Goal: Book appointment/travel/reservation

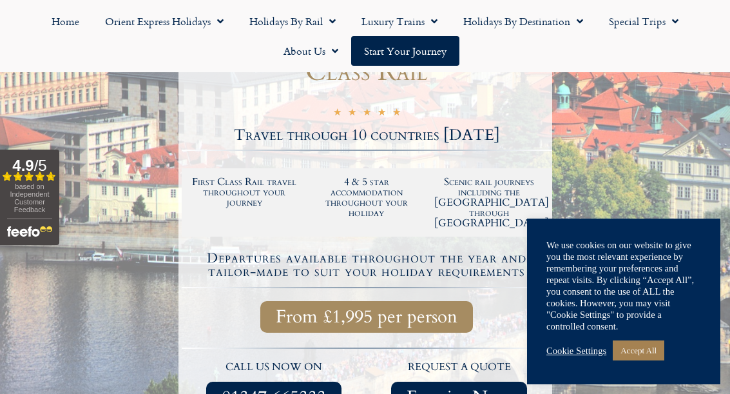
scroll to position [231, 0]
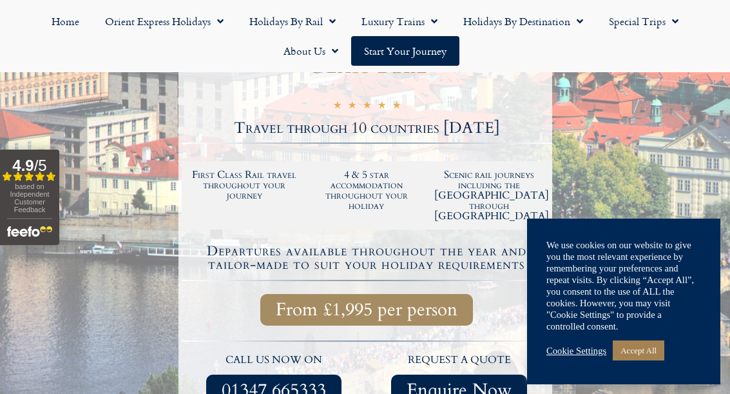
click at [650, 360] on link "Accept All" at bounding box center [639, 350] width 52 height 20
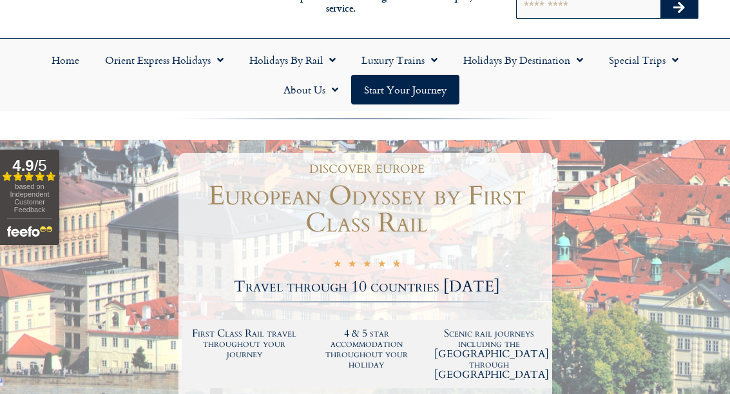
scroll to position [72, 0]
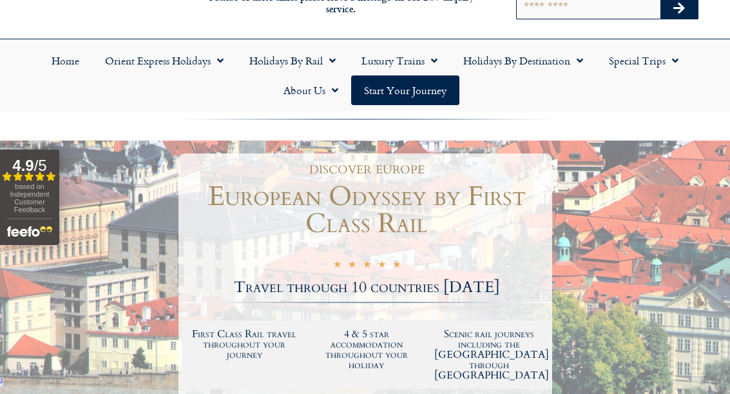
click at [421, 64] on link "Luxury Trains" at bounding box center [400, 61] width 102 height 30
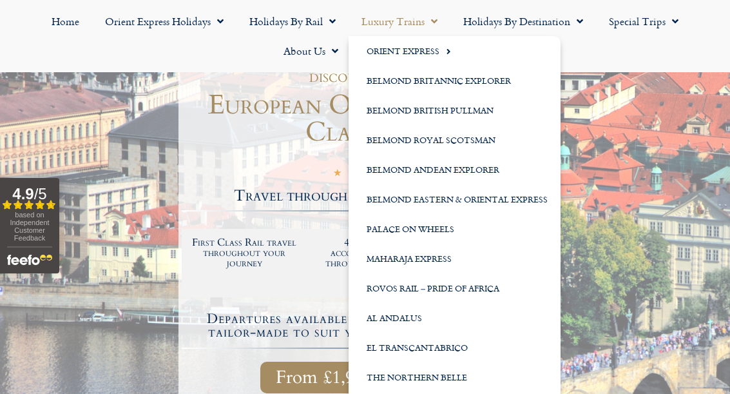
scroll to position [170, 0]
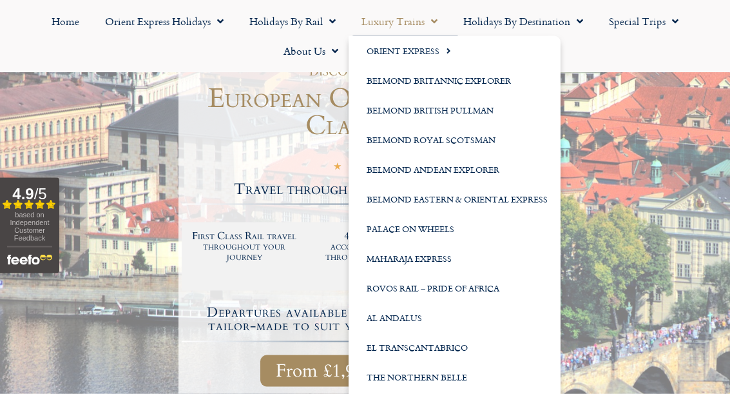
click at [219, 355] on div "From £1,995 per person" at bounding box center [367, 371] width 354 height 32
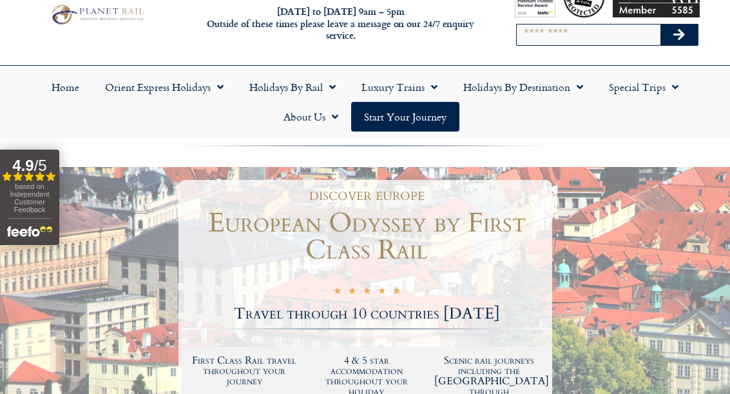
scroll to position [0, 0]
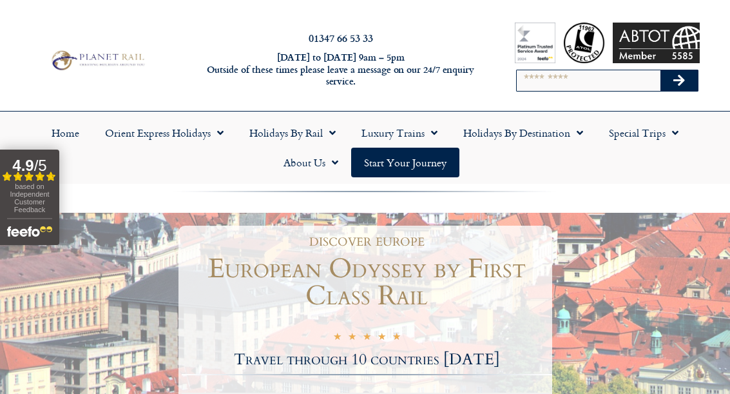
click at [542, 132] on link "Holidays by Destination" at bounding box center [523, 133] width 146 height 30
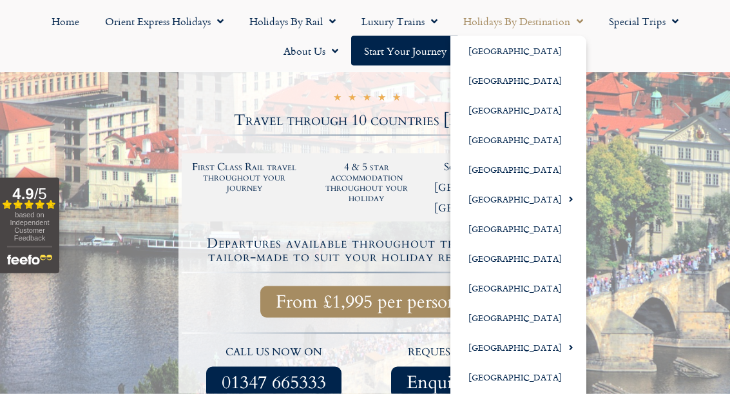
scroll to position [240, 0]
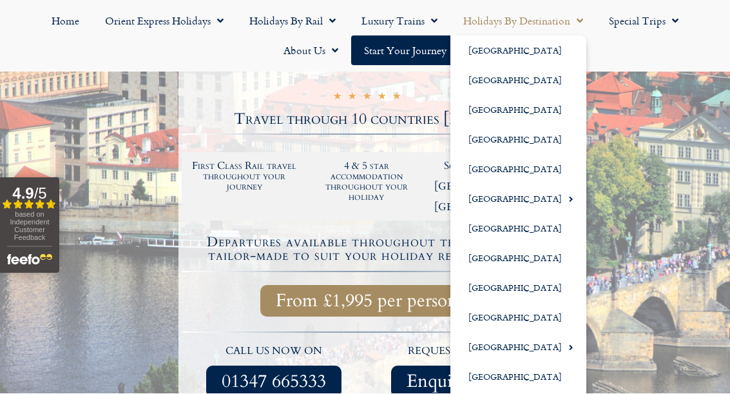
click at [521, 50] on link "[GEOGRAPHIC_DATA]" at bounding box center [518, 51] width 136 height 30
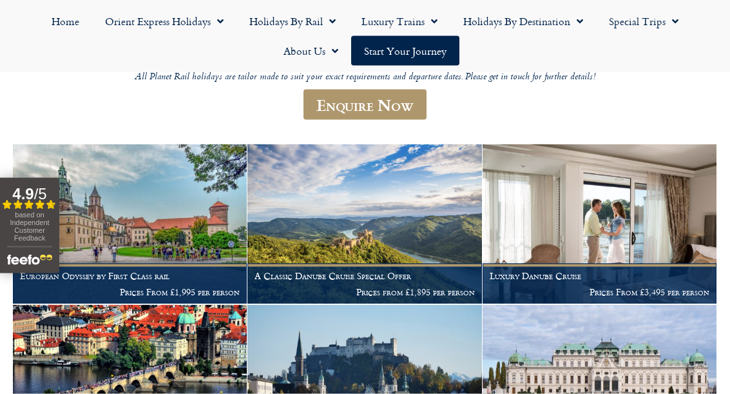
scroll to position [181, 0]
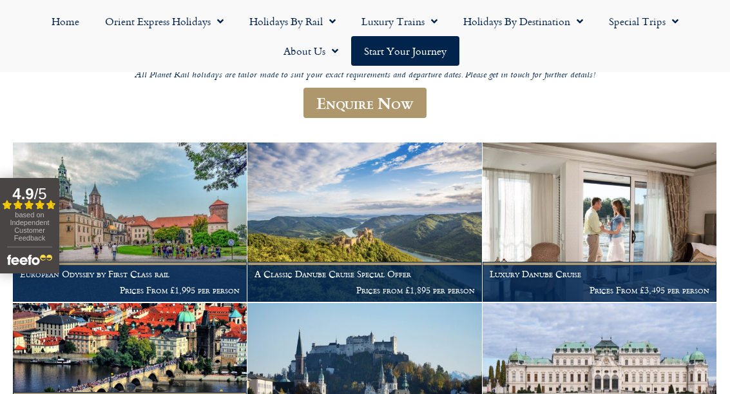
click at [152, 286] on p "Prices From £1,995 per person" at bounding box center [130, 290] width 220 height 10
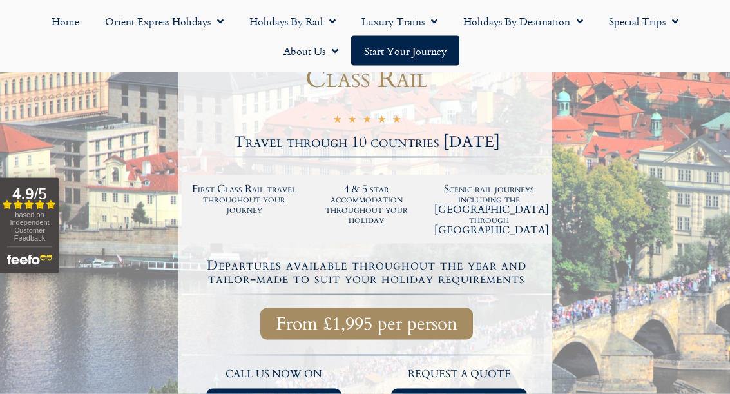
scroll to position [212, 0]
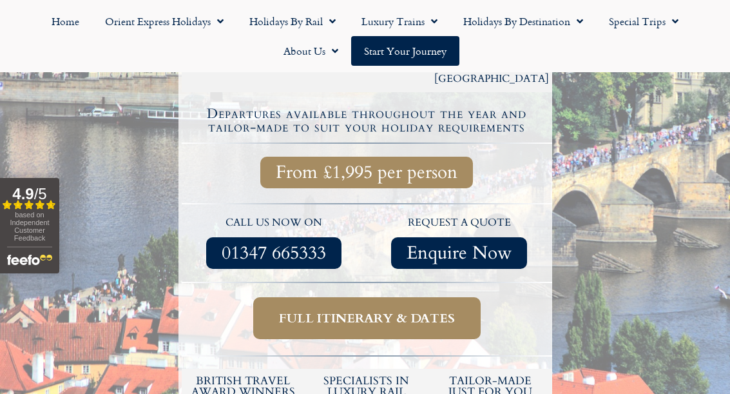
click at [421, 310] on span "Full itinerary & dates" at bounding box center [367, 318] width 176 height 16
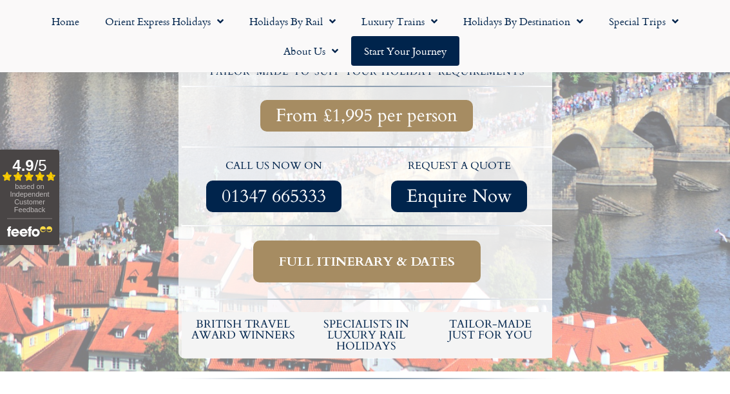
scroll to position [426, 0]
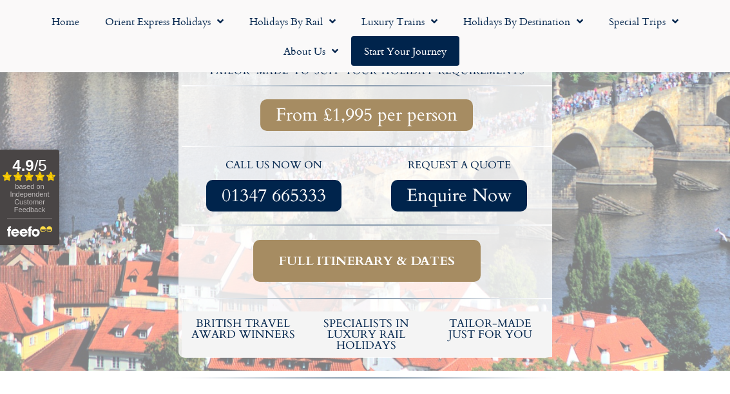
click at [374, 253] on span "Full itinerary & dates" at bounding box center [367, 261] width 176 height 16
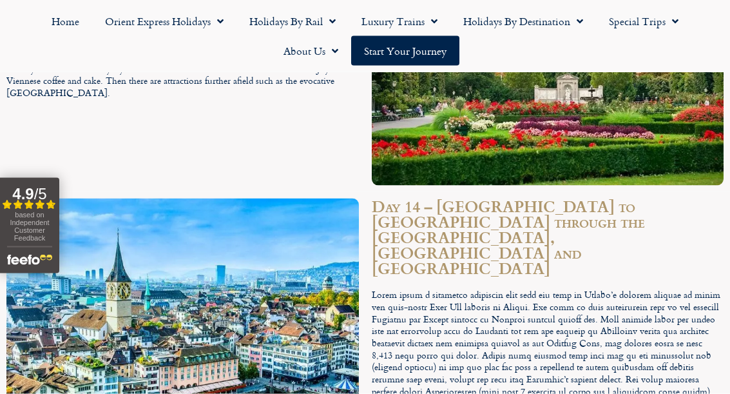
scroll to position [4415, 0]
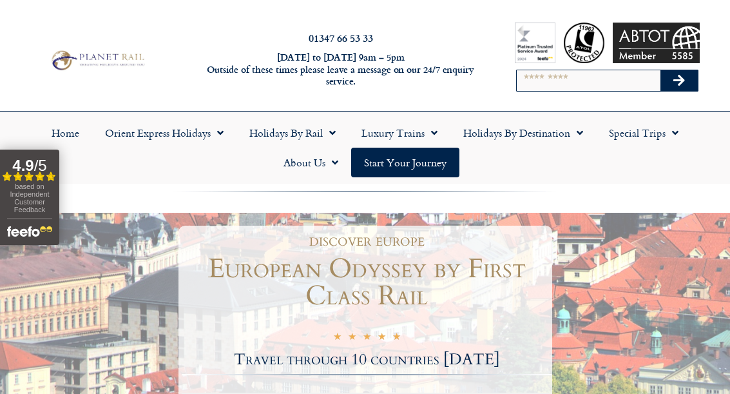
click at [557, 133] on link "Holidays by Destination" at bounding box center [523, 133] width 146 height 30
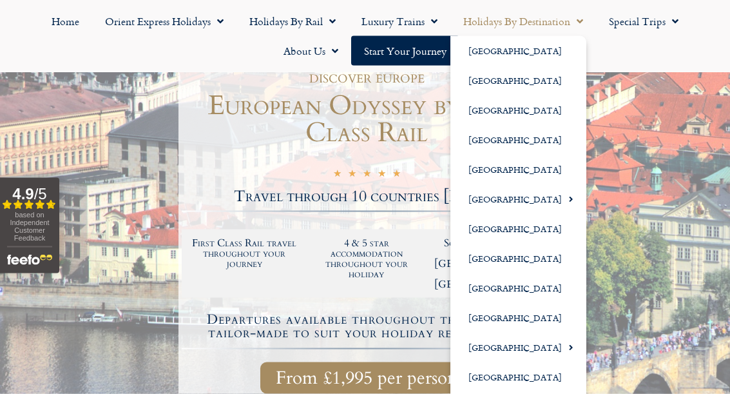
scroll to position [164, 0]
click at [527, 44] on link "[GEOGRAPHIC_DATA]" at bounding box center [518, 51] width 136 height 30
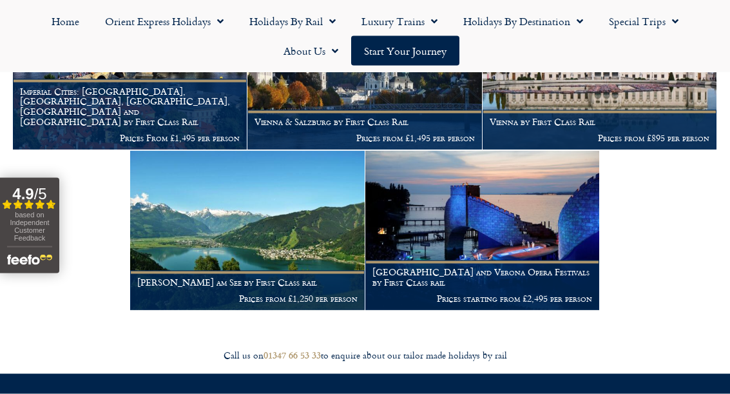
scroll to position [523, 0]
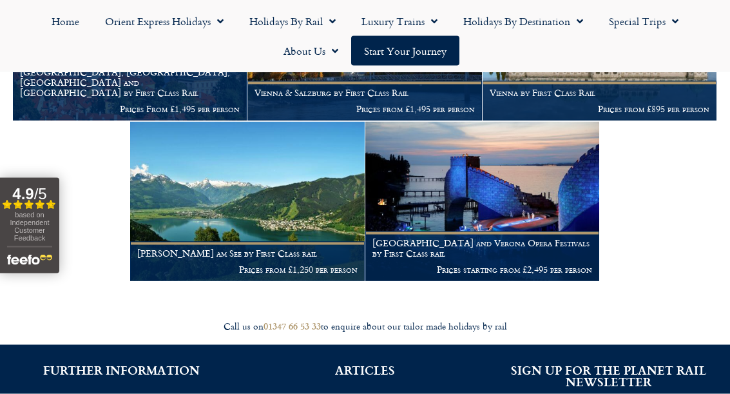
click at [543, 264] on p "Prices starting from £2,495 per person" at bounding box center [482, 269] width 220 height 10
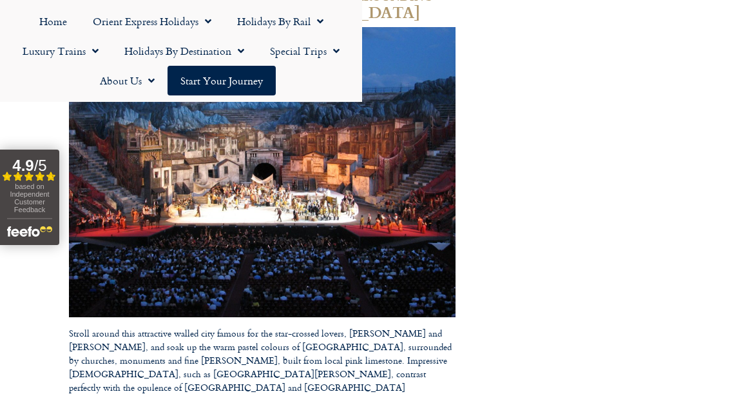
scroll to position [2946, 0]
